Goal: Information Seeking & Learning: Learn about a topic

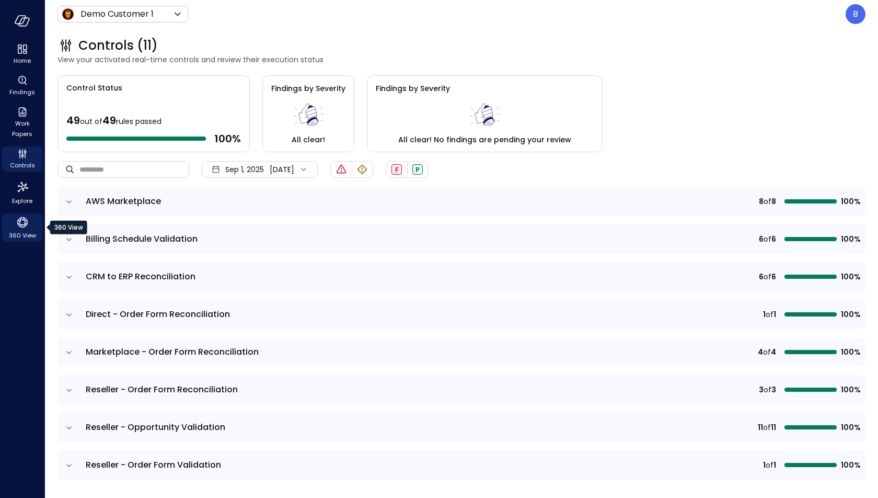
click at [24, 222] on icon "360 View" at bounding box center [23, 222] width 16 height 16
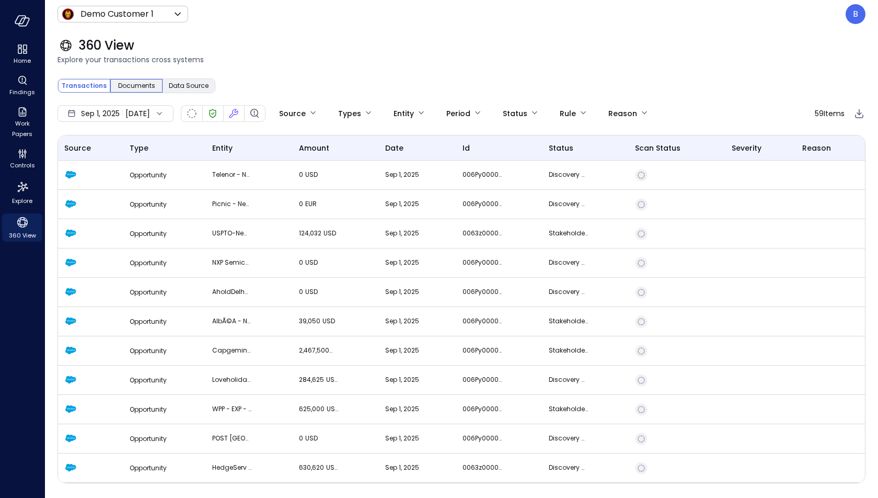
click at [142, 82] on span "Documents" at bounding box center [136, 86] width 37 height 10
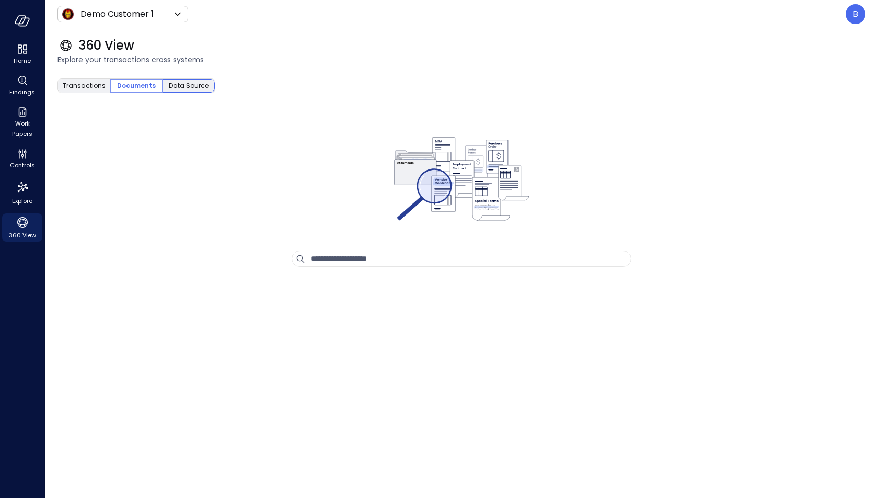
click at [187, 85] on span "Data Source" at bounding box center [189, 86] width 40 height 10
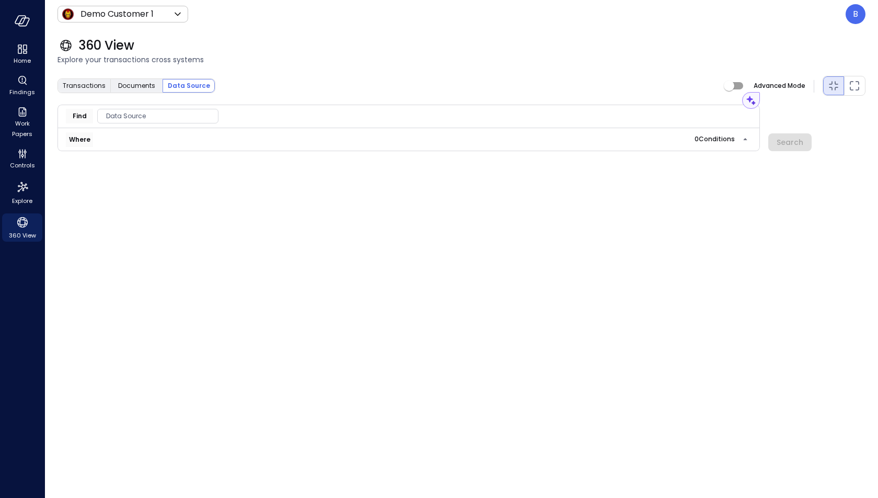
click at [138, 119] on span "Data Source" at bounding box center [158, 116] width 120 height 10
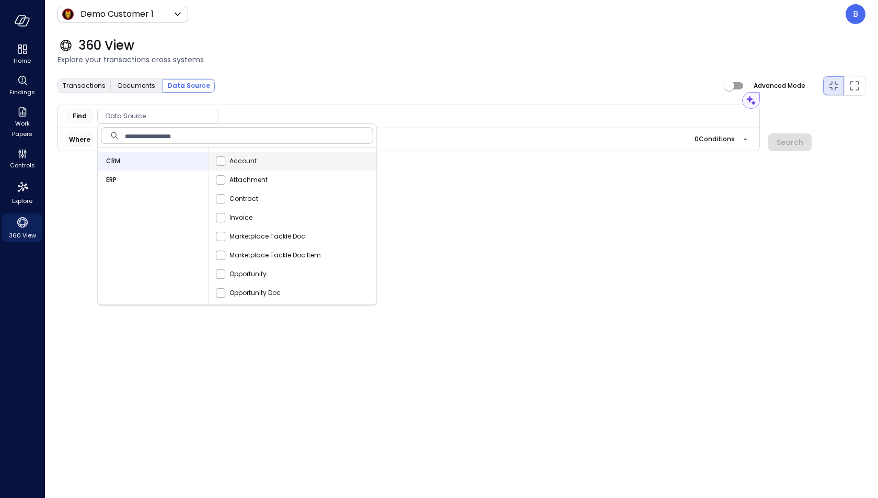
click at [244, 165] on span "Account" at bounding box center [243, 161] width 27 height 10
click at [260, 89] on div "Transactions Documents Data Source Advanced Mode" at bounding box center [462, 85] width 808 height 21
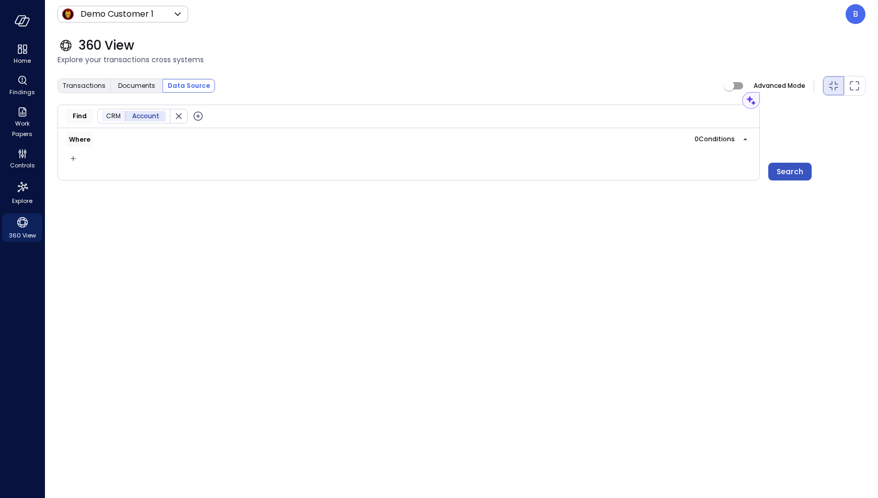
click at [791, 168] on div "Search" at bounding box center [790, 171] width 27 height 13
click at [71, 157] on icon "button" at bounding box center [73, 158] width 10 height 13
click at [211, 193] on div at bounding box center [439, 249] width 878 height 498
click at [165, 15] on body "Home Findings Work Papers Controls Explore 360 View Demo Customer 1 ***** ​ B 3…" at bounding box center [439, 249] width 878 height 498
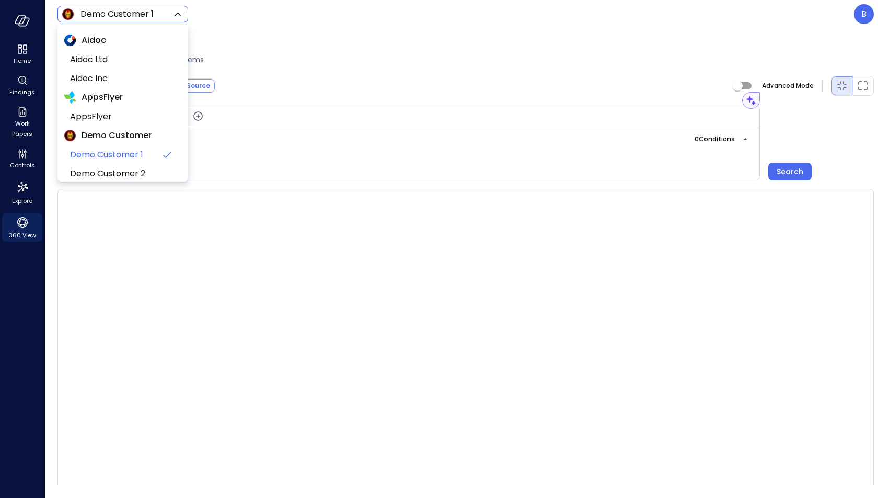
click at [165, 15] on div at bounding box center [439, 249] width 878 height 498
click at [154, 15] on body "Home Findings Work Papers Controls Explore 360 View Demo Customer 1 ***** ​ B 3…" at bounding box center [439, 249] width 878 height 498
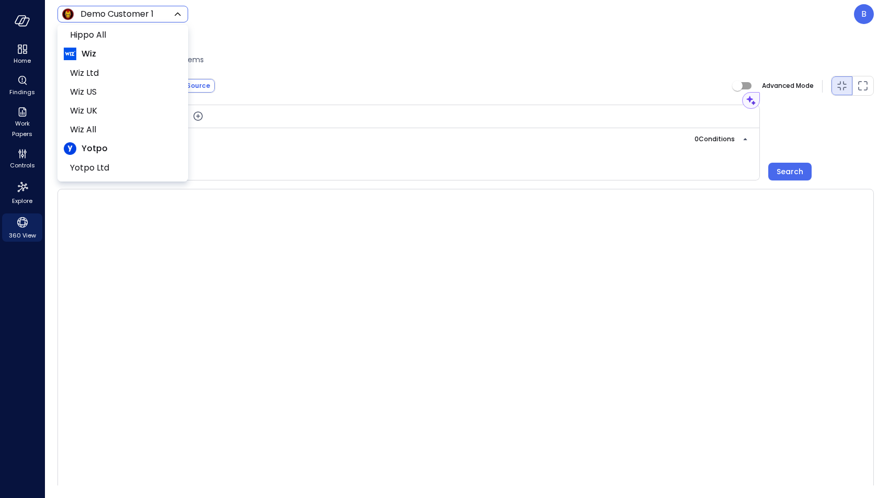
scroll to position [170, 0]
click at [125, 98] on span "Wiz US" at bounding box center [122, 98] width 104 height 13
type input "******"
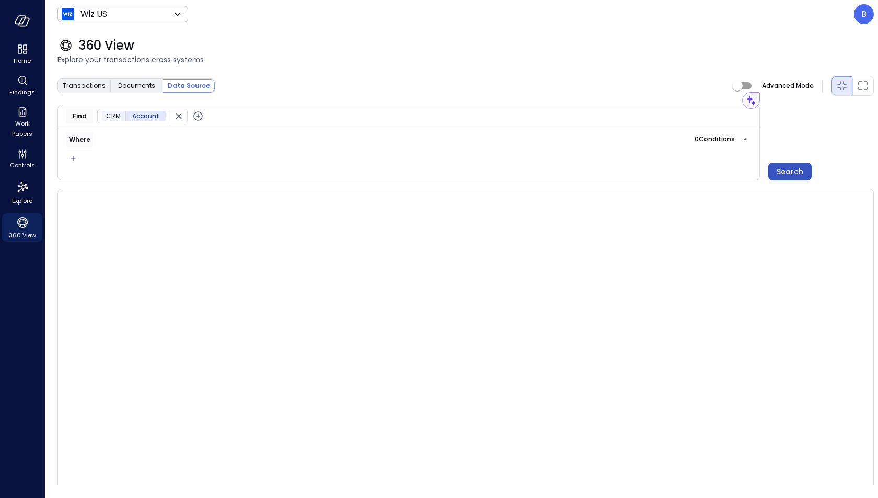
click at [790, 169] on div "Search" at bounding box center [790, 171] width 27 height 13
click at [176, 116] on icon "button" at bounding box center [179, 116] width 6 height 6
click at [121, 115] on span "Data Source" at bounding box center [158, 116] width 120 height 10
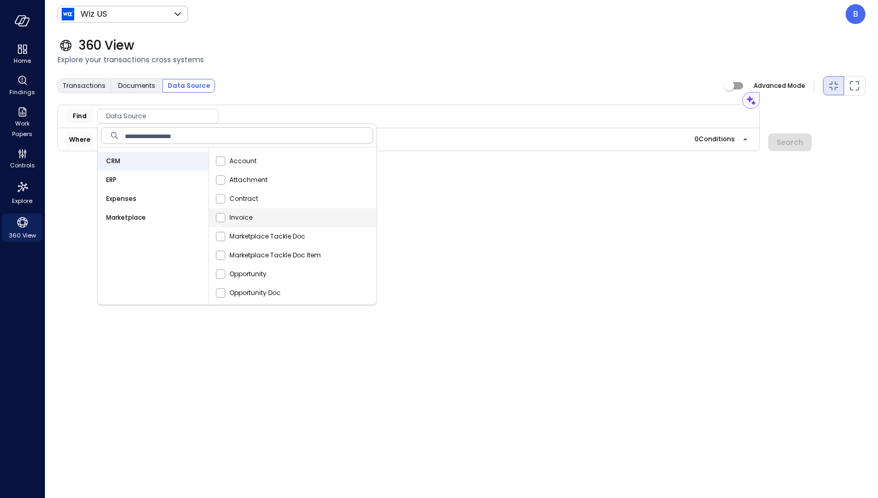
click at [285, 219] on div "Invoice" at bounding box center [294, 217] width 163 height 19
click at [395, 237] on div "Transactions Documents Data Source Advanced Mode Assistant Find CRM Invoice Whe…" at bounding box center [462, 280] width 808 height 410
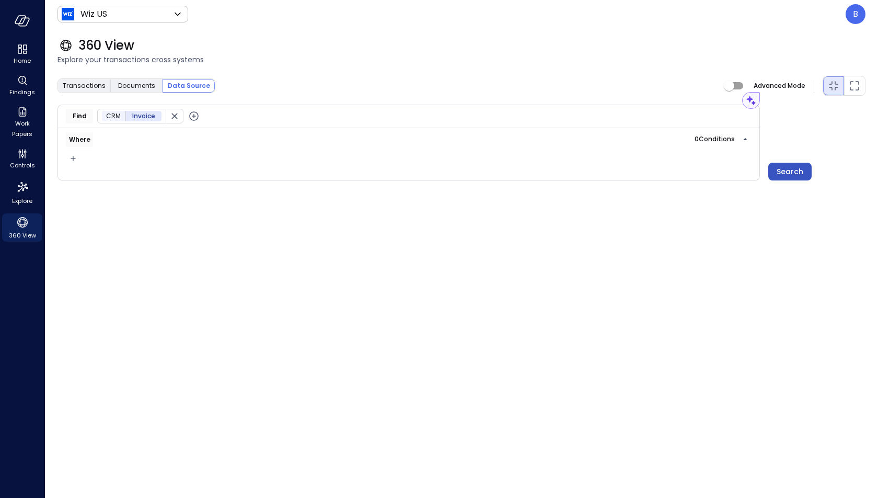
click at [783, 171] on div "Search" at bounding box center [790, 171] width 27 height 13
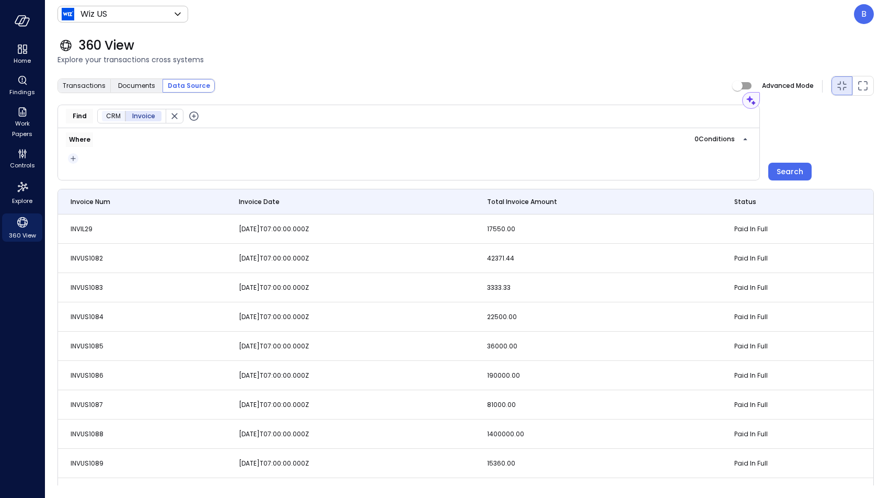
click at [73, 157] on icon "button" at bounding box center [73, 158] width 5 height 5
click at [99, 177] on li "Condition" at bounding box center [93, 176] width 52 height 13
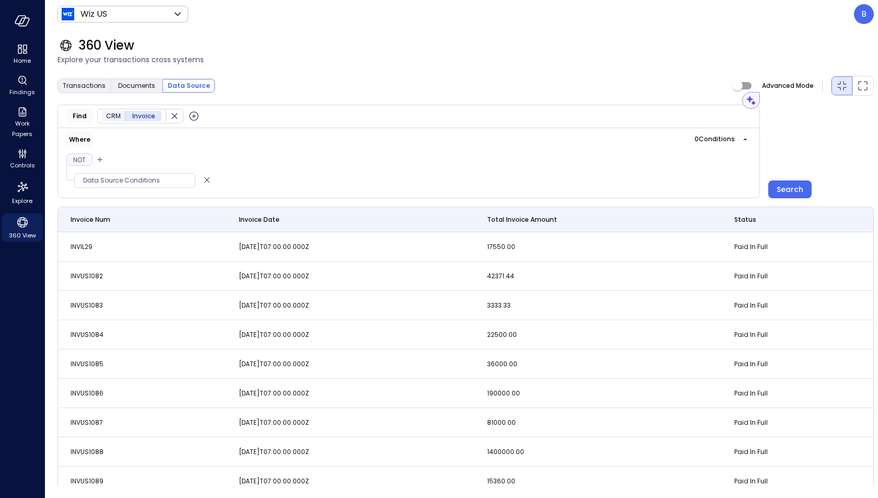
click at [83, 159] on button "Not" at bounding box center [79, 159] width 26 height 13
click at [83, 159] on button "Not" at bounding box center [79, 159] width 27 height 13
click at [142, 180] on span "Data Source Conditions" at bounding box center [135, 180] width 120 height 10
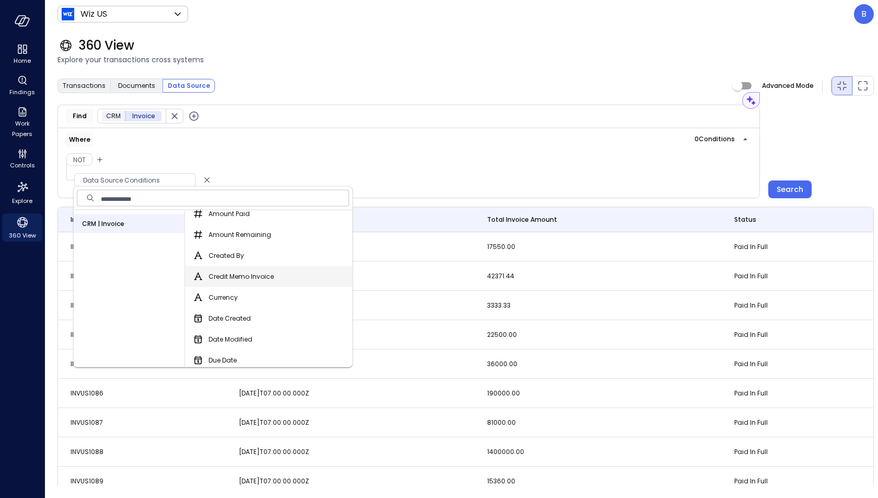
scroll to position [38, 0]
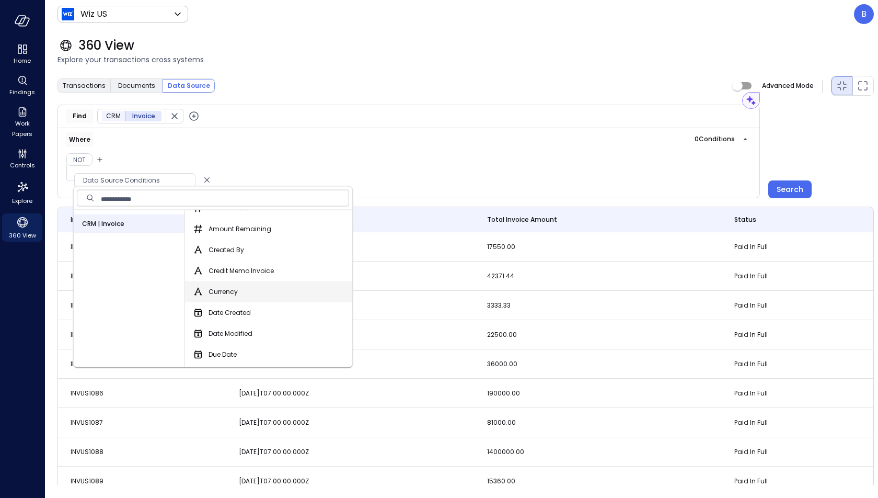
click at [271, 296] on div "Currency" at bounding box center [270, 291] width 163 height 21
click at [243, 291] on div "Currency" at bounding box center [270, 291] width 163 height 21
click at [242, 290] on div "Currency" at bounding box center [270, 291] width 163 height 21
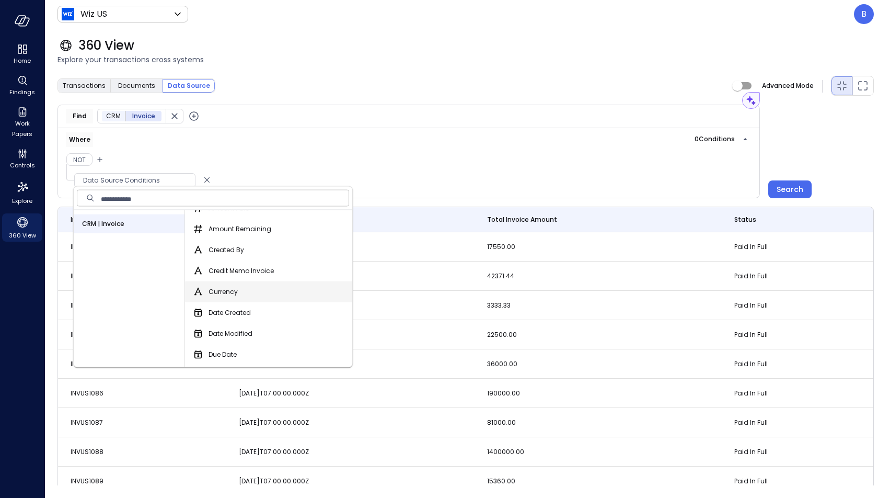
click at [242, 290] on div "Currency" at bounding box center [270, 291] width 163 height 21
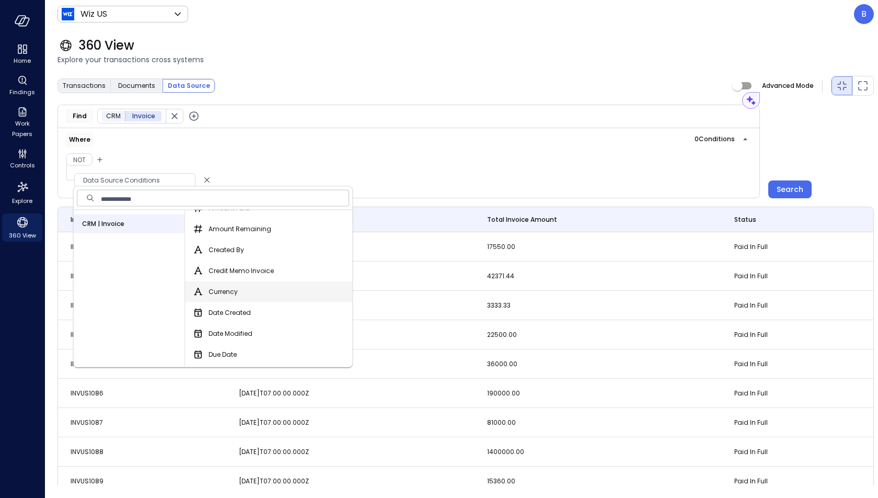
click at [242, 290] on div "Currency" at bounding box center [270, 291] width 163 height 21
click at [314, 172] on div "Where 0 Condition s Not Data Source Conditions" at bounding box center [409, 163] width 703 height 70
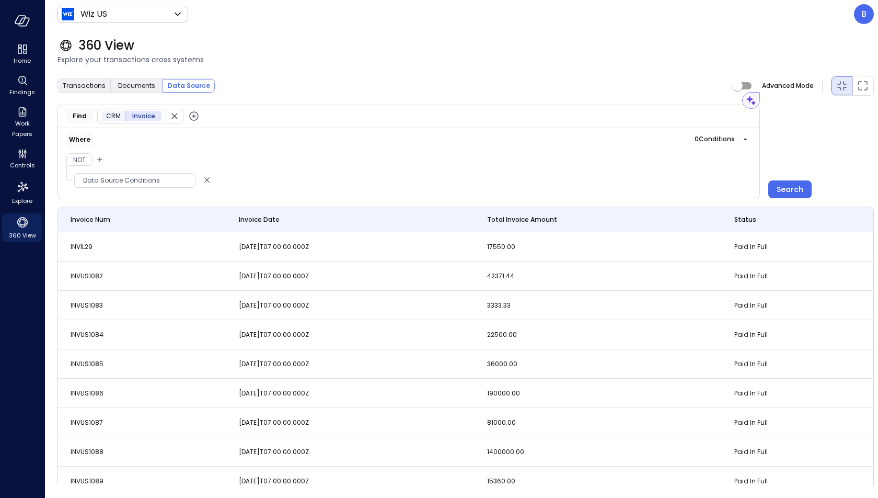
click at [170, 180] on span "Data Source Conditions" at bounding box center [135, 180] width 120 height 10
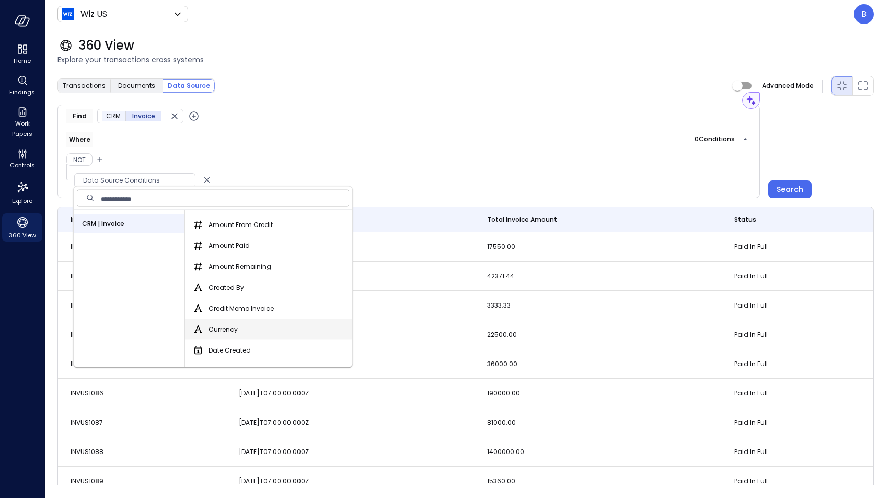
click at [227, 322] on div "Currency" at bounding box center [270, 329] width 163 height 21
click at [284, 155] on div "Where 0 Condition s Not Data Source Conditions" at bounding box center [409, 163] width 703 height 70
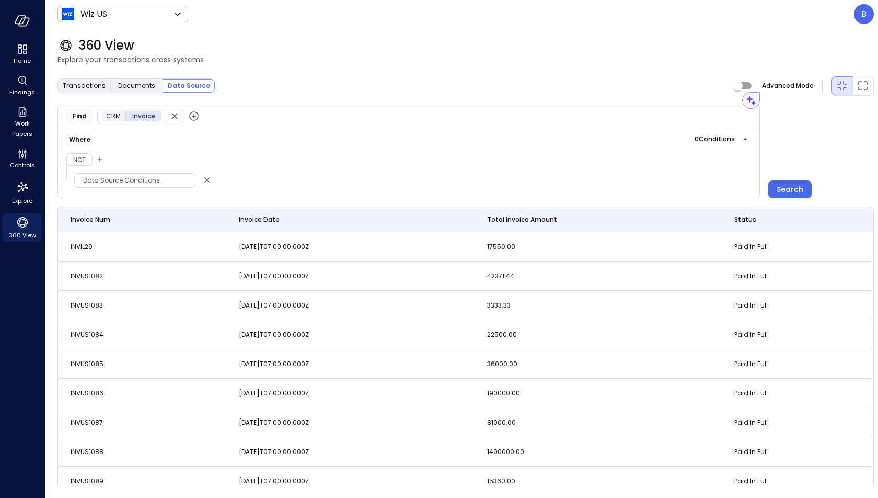
click at [163, 177] on span "Data Source Conditions" at bounding box center [135, 180] width 120 height 10
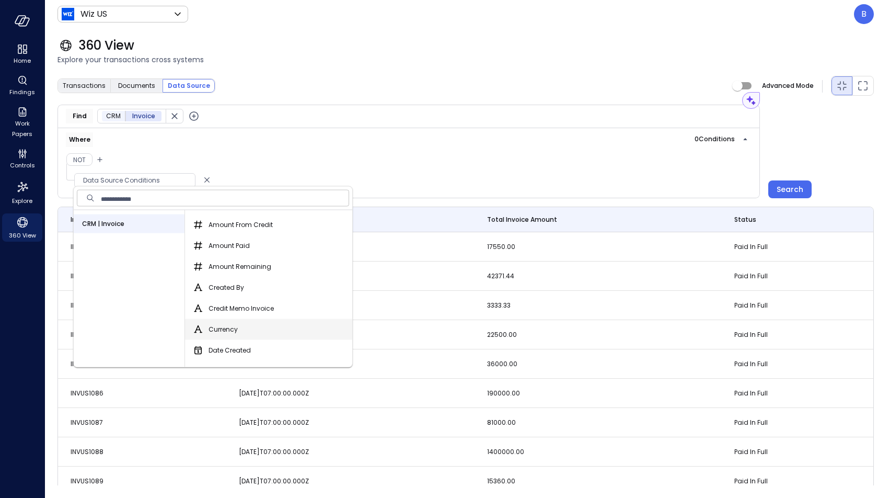
click at [221, 328] on span "Currency" at bounding box center [223, 329] width 29 height 10
click at [204, 328] on button "Currency" at bounding box center [198, 329] width 13 height 13
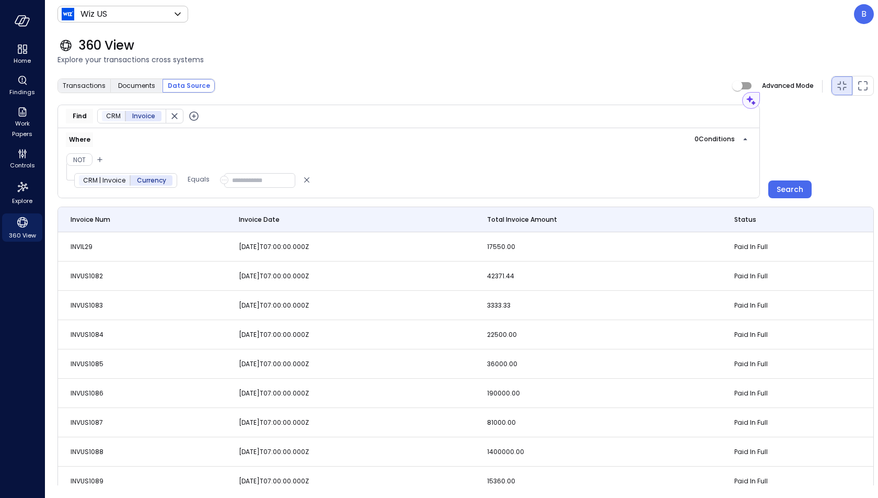
click at [242, 180] on input "text" at bounding box center [259, 180] width 71 height 15
click at [262, 179] on input "text" at bounding box center [259, 180] width 71 height 15
click at [221, 178] on icon "button" at bounding box center [224, 180] width 7 height 13
click at [257, 197] on li "Value" at bounding box center [278, 198] width 116 height 17
click at [191, 177] on p "Equals" at bounding box center [199, 179] width 22 height 10
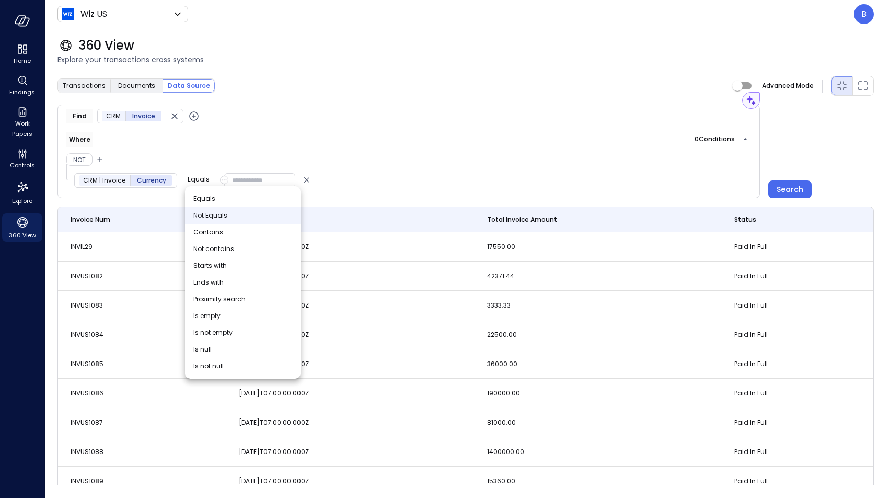
click at [209, 214] on span "Not Equals" at bounding box center [210, 215] width 34 height 10
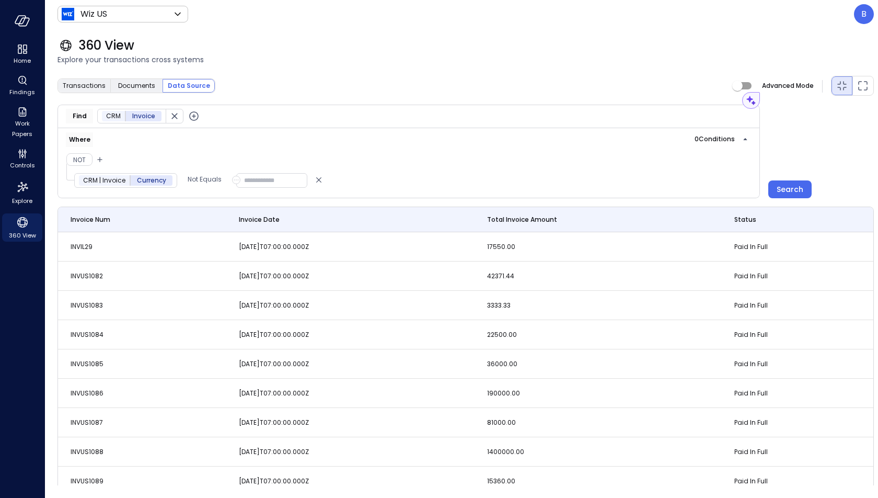
click at [260, 182] on input "text" at bounding box center [271, 180] width 71 height 15
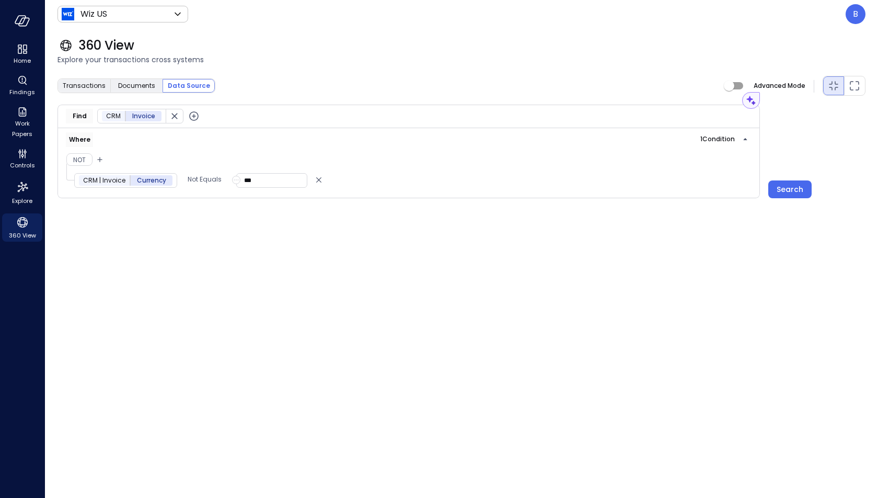
type input "***"
click at [787, 184] on div "Search" at bounding box center [790, 189] width 27 height 13
